Goal: Navigation & Orientation: Go to known website

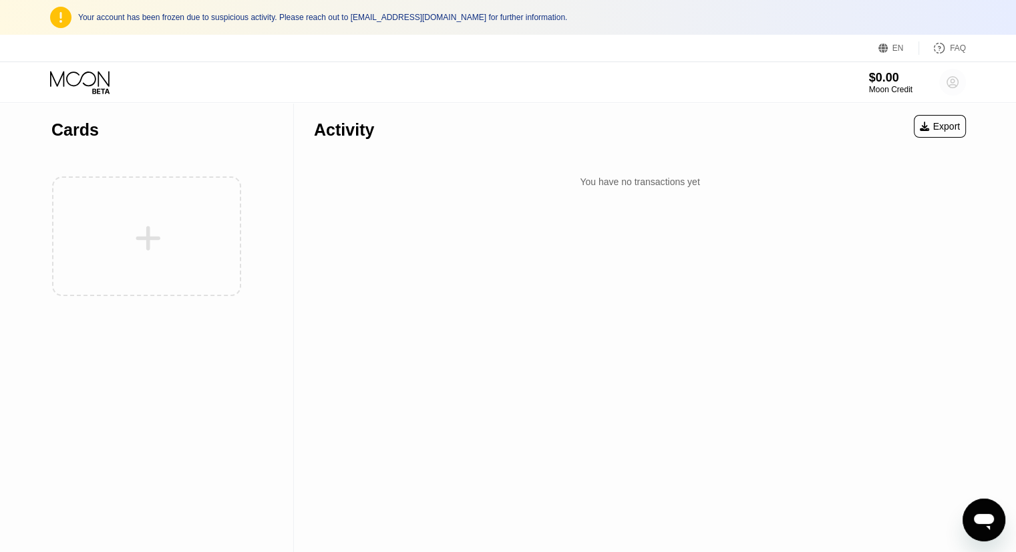
click at [948, 84] on circle at bounding box center [953, 82] width 27 height 27
